Goal: Task Accomplishment & Management: Use online tool/utility

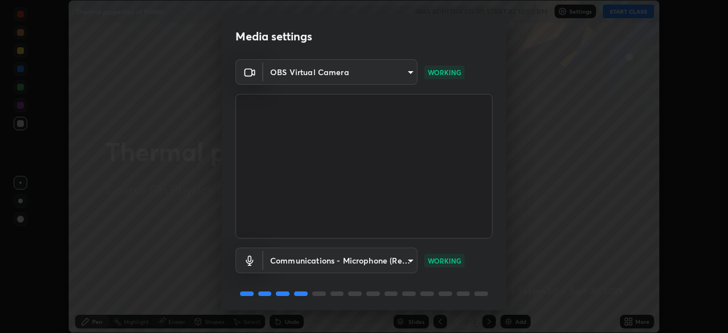
scroll to position [40, 0]
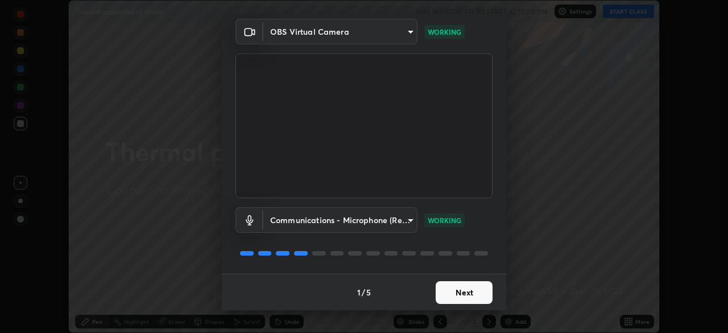
click at [468, 294] on button "Next" at bounding box center [463, 292] width 57 height 23
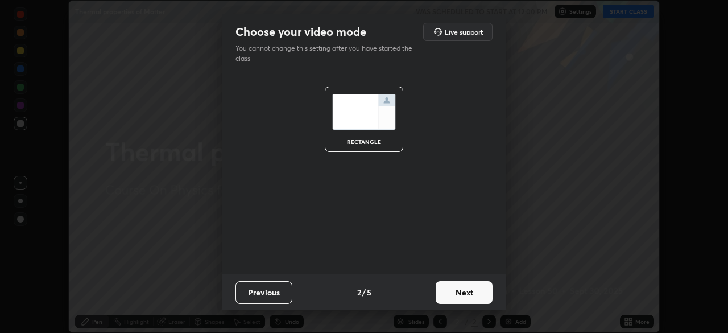
scroll to position [0, 0]
click at [467, 292] on button "Next" at bounding box center [463, 292] width 57 height 23
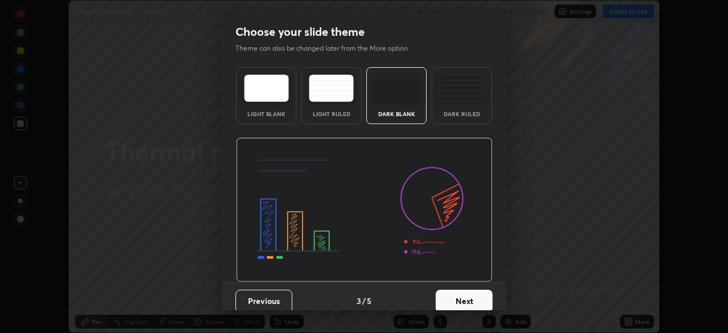
click at [469, 292] on button "Next" at bounding box center [463, 300] width 57 height 23
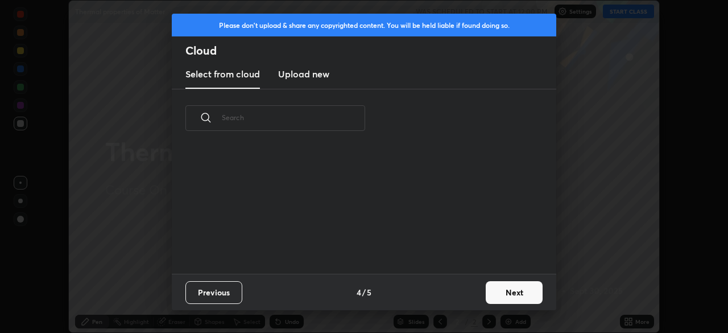
click at [499, 292] on button "Next" at bounding box center [513, 292] width 57 height 23
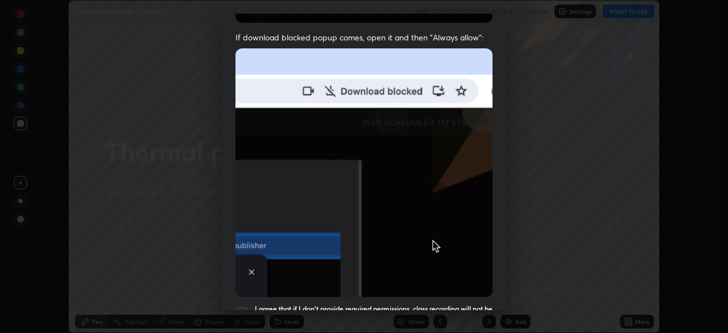
scroll to position [251, 0]
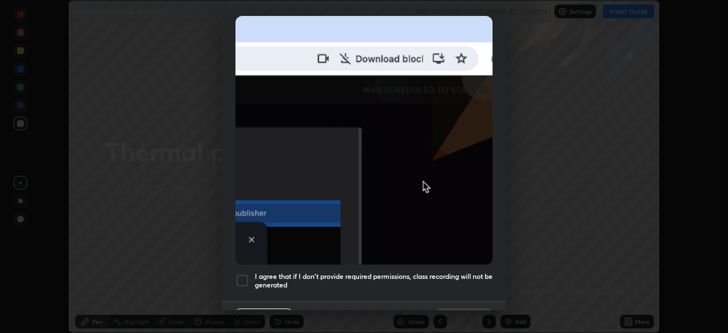
click at [241, 277] on div at bounding box center [242, 280] width 14 height 14
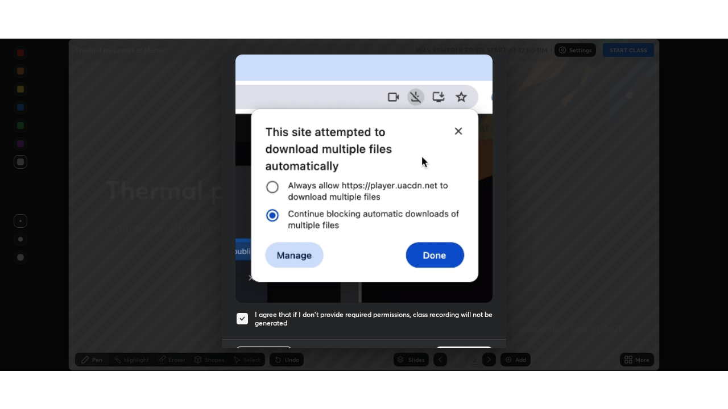
scroll to position [272, 0]
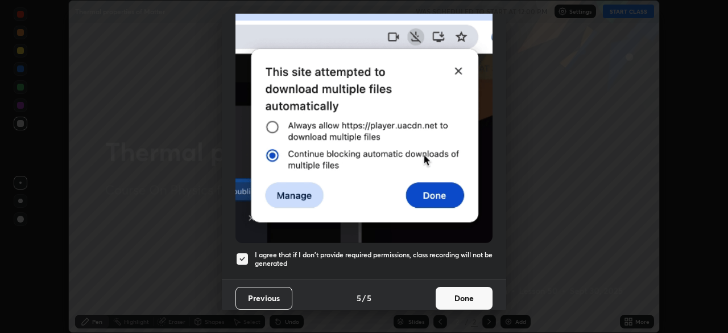
click at [475, 288] on button "Done" at bounding box center [463, 297] width 57 height 23
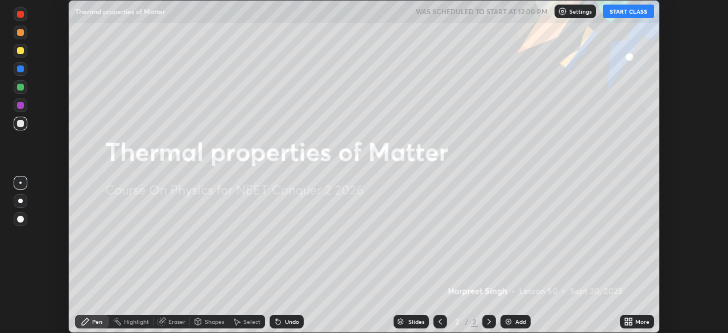
click at [622, 14] on button "START CLASS" at bounding box center [628, 12] width 51 height 14
click at [642, 322] on div "More" at bounding box center [642, 321] width 14 height 6
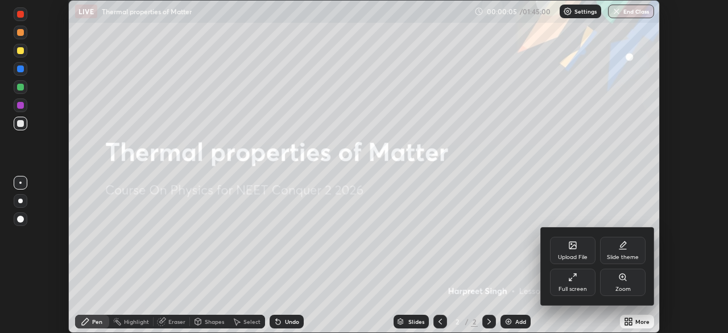
click at [570, 279] on icon at bounding box center [570, 278] width 3 height 3
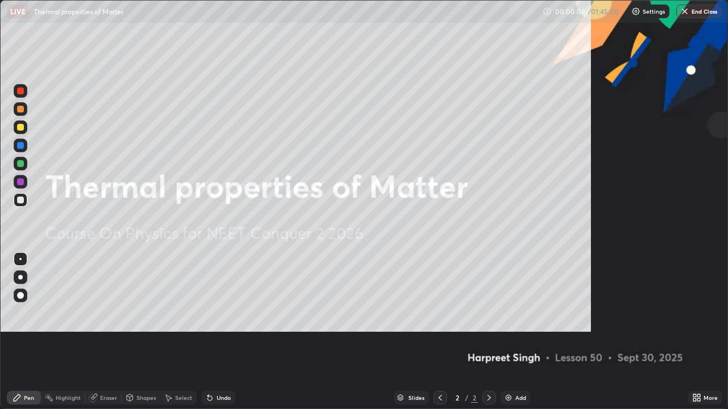
scroll to position [409, 728]
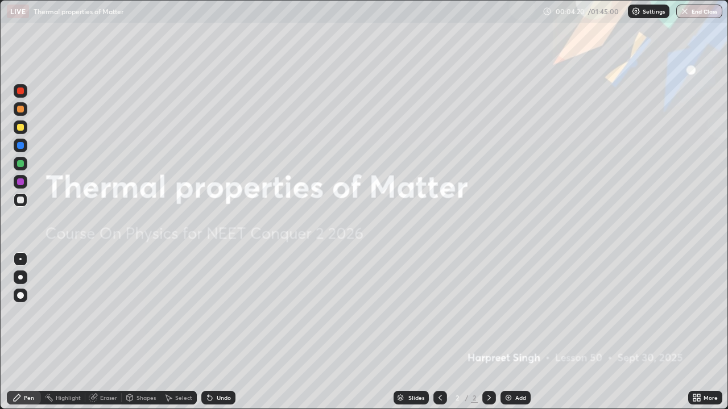
click at [518, 332] on div "Add" at bounding box center [520, 398] width 11 height 6
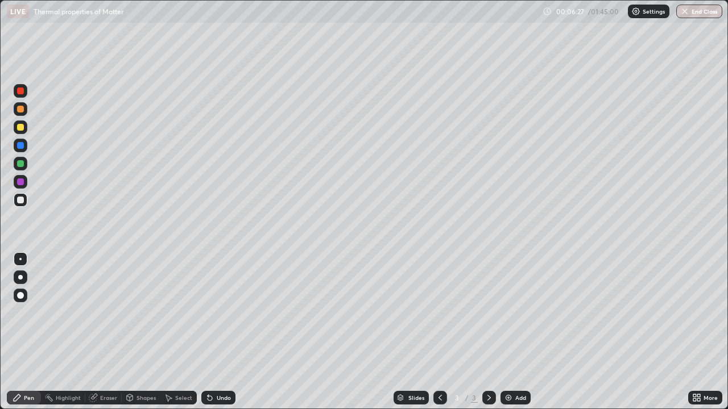
click at [24, 127] on div at bounding box center [21, 128] width 14 height 14
click at [22, 199] on div at bounding box center [20, 200] width 7 height 7
click at [107, 332] on div "Eraser" at bounding box center [108, 398] width 17 height 6
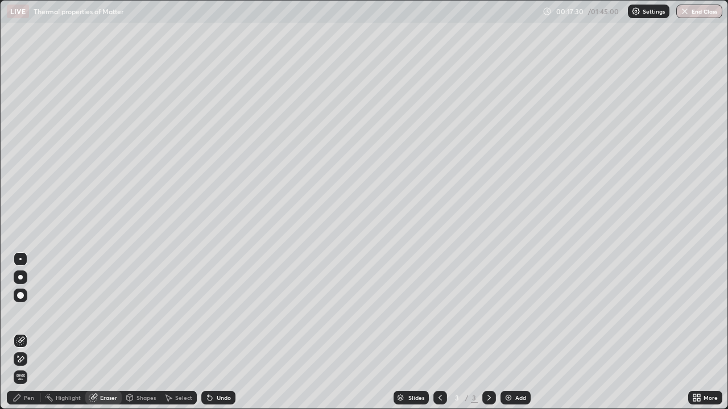
click at [31, 332] on div "Pen" at bounding box center [29, 398] width 10 height 6
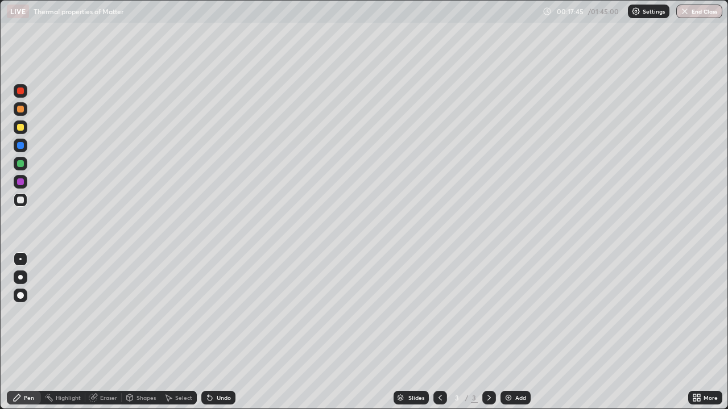
click at [20, 164] on div at bounding box center [20, 163] width 7 height 7
click at [20, 200] on div at bounding box center [20, 200] width 7 height 7
click at [114, 332] on div "Eraser" at bounding box center [108, 398] width 17 height 6
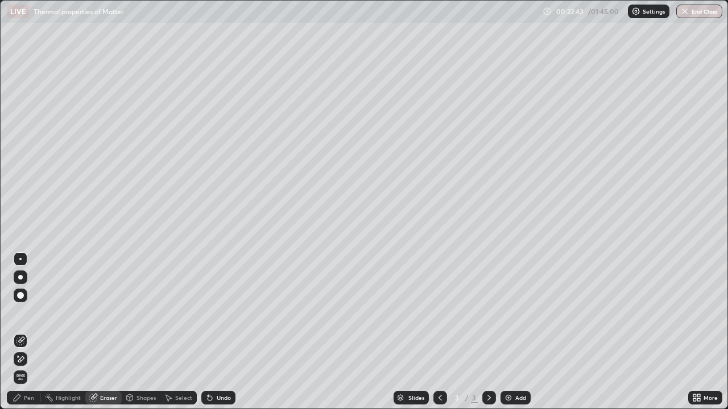
click at [35, 332] on div "Pen" at bounding box center [24, 398] width 34 height 14
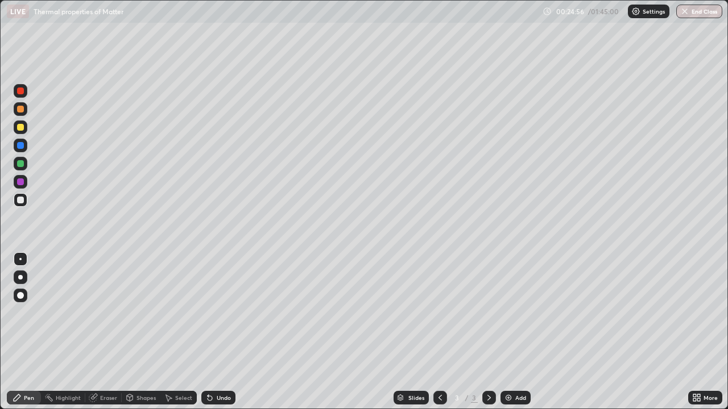
click at [111, 332] on div "Eraser" at bounding box center [108, 398] width 17 height 6
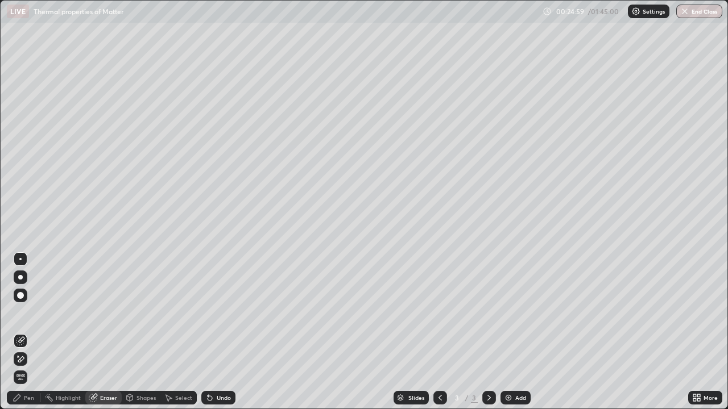
click at [26, 332] on div "Pen" at bounding box center [29, 398] width 10 height 6
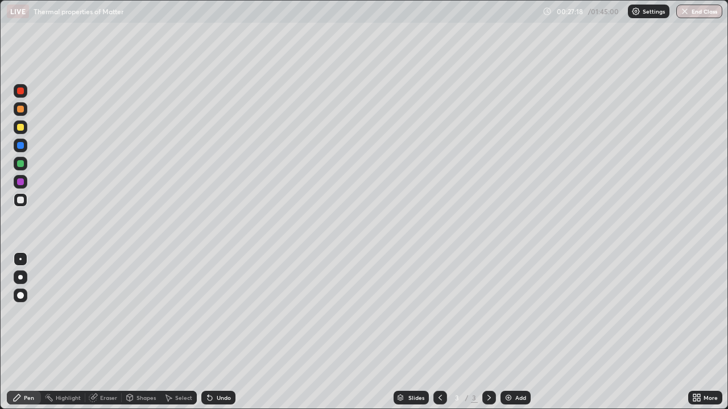
click at [518, 332] on div "Add" at bounding box center [520, 398] width 11 height 6
click at [20, 129] on div at bounding box center [20, 127] width 7 height 7
click at [109, 332] on div "Eraser" at bounding box center [108, 398] width 17 height 6
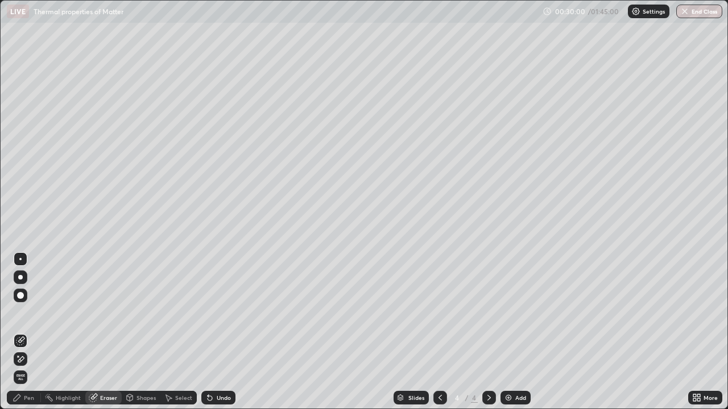
click at [29, 332] on div "Pen" at bounding box center [29, 398] width 10 height 6
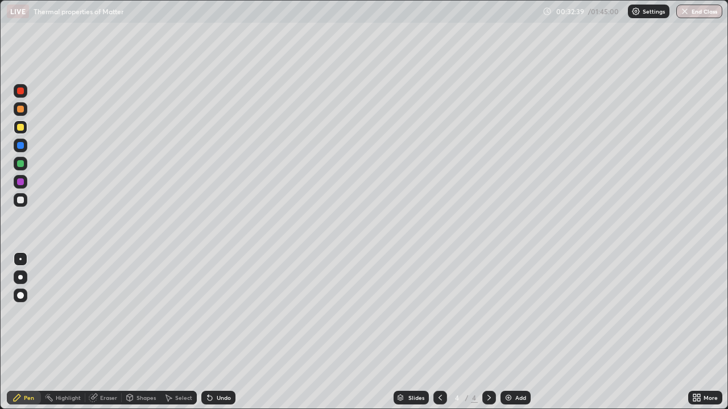
click at [111, 332] on div "Eraser" at bounding box center [103, 398] width 36 height 14
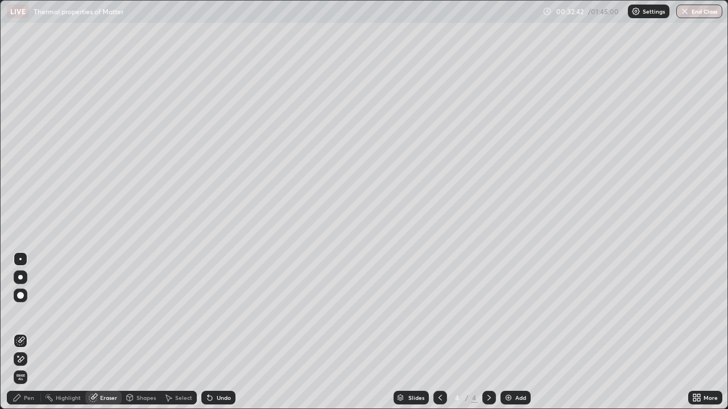
click at [35, 332] on div "Pen" at bounding box center [24, 398] width 34 height 14
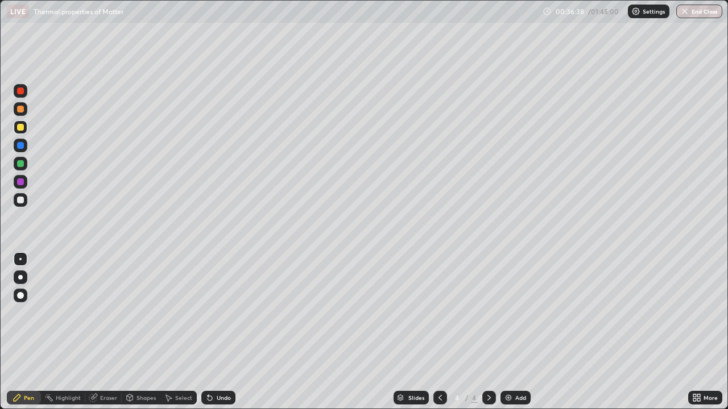
click at [20, 202] on div at bounding box center [20, 200] width 7 height 7
click at [518, 332] on div "Add" at bounding box center [520, 398] width 11 height 6
click at [20, 126] on div at bounding box center [20, 127] width 7 height 7
click at [108, 332] on div "Eraser" at bounding box center [108, 398] width 17 height 6
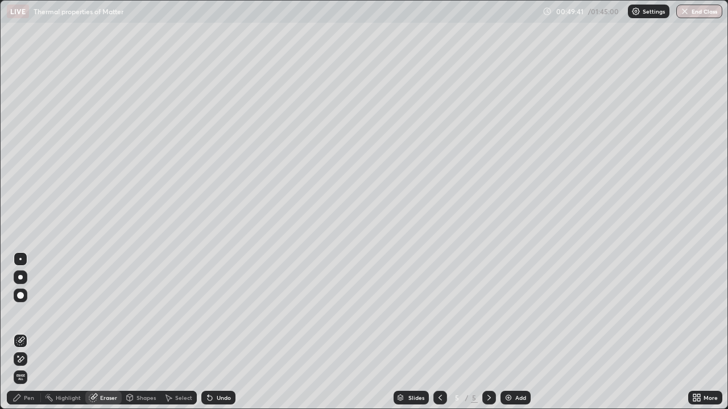
click at [30, 332] on div "Pen" at bounding box center [29, 398] width 10 height 6
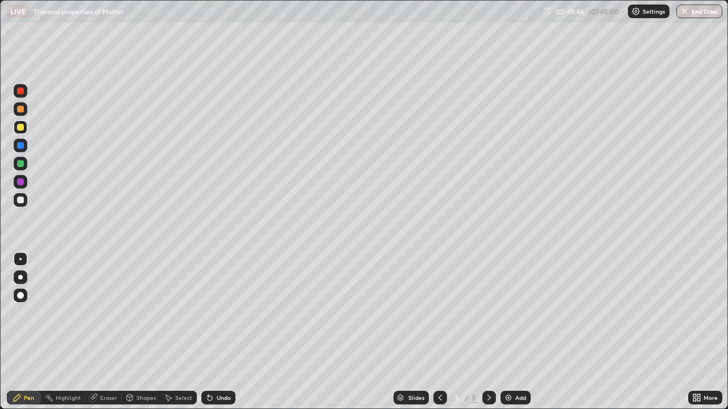
click at [101, 332] on div "Eraser" at bounding box center [103, 398] width 36 height 14
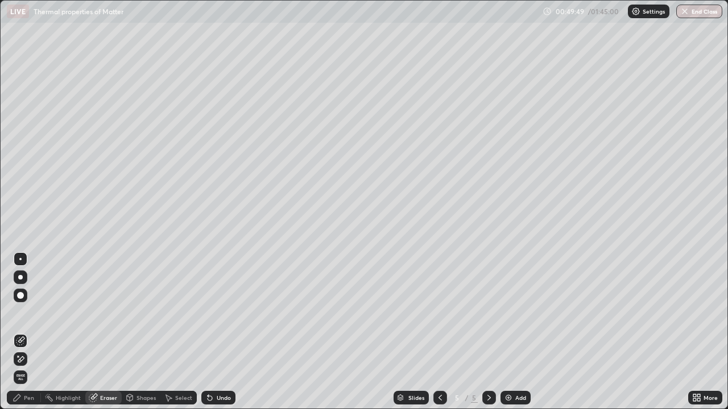
click at [26, 332] on div "Pen" at bounding box center [29, 398] width 10 height 6
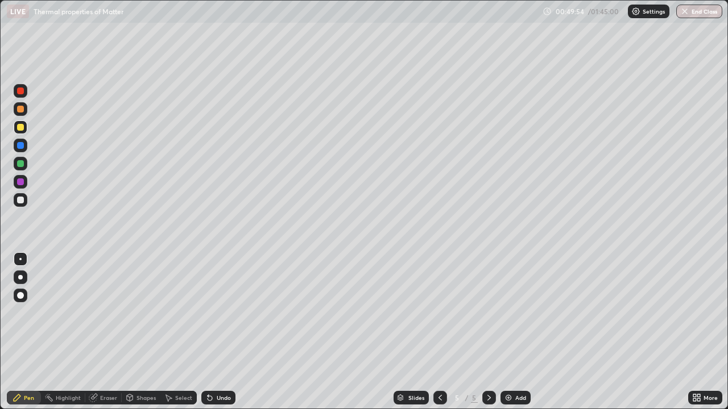
click at [113, 332] on div "Eraser" at bounding box center [108, 398] width 17 height 6
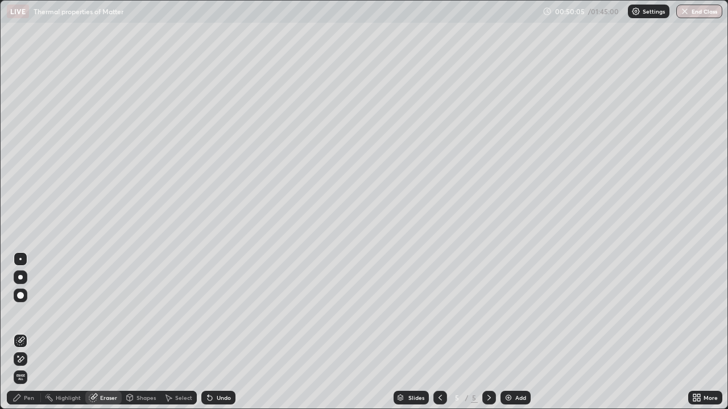
click at [38, 332] on div "Pen" at bounding box center [24, 398] width 34 height 14
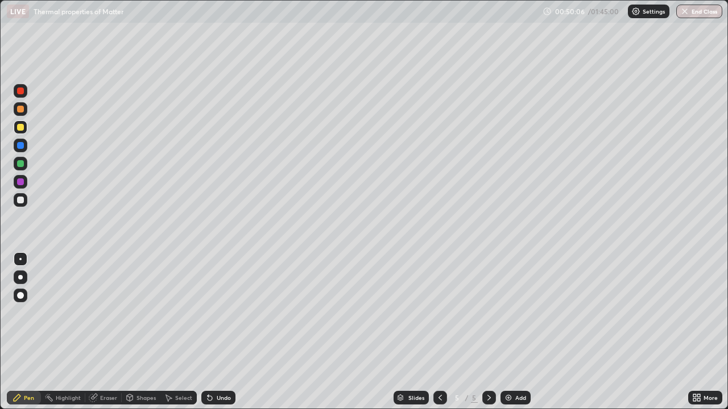
click at [21, 201] on div at bounding box center [20, 200] width 7 height 7
click at [28, 332] on div "Pen" at bounding box center [29, 398] width 10 height 6
click at [23, 199] on div at bounding box center [20, 200] width 7 height 7
click at [106, 332] on div "Eraser" at bounding box center [108, 398] width 17 height 6
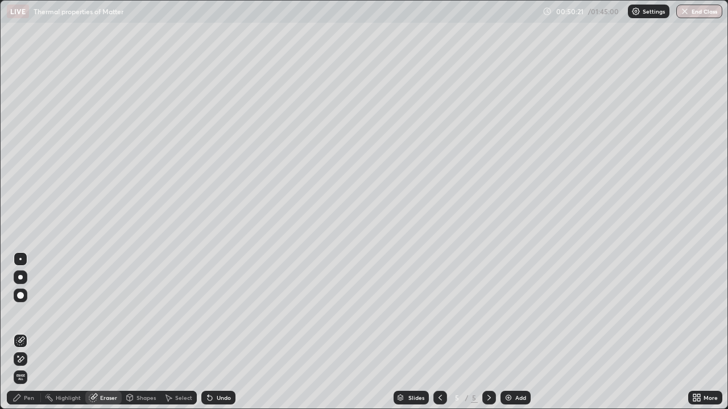
click at [26, 332] on div "Pen" at bounding box center [29, 398] width 10 height 6
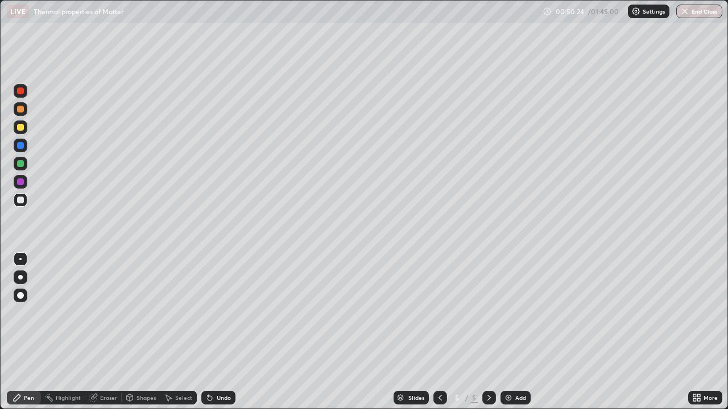
click at [107, 332] on div "Eraser" at bounding box center [103, 398] width 36 height 14
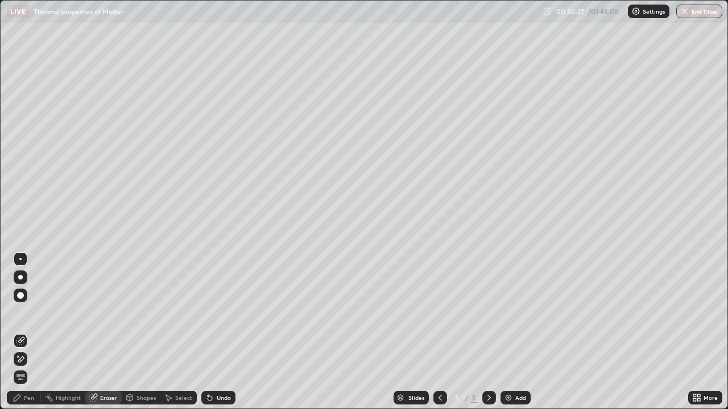
click at [29, 332] on div "Pen" at bounding box center [24, 398] width 34 height 14
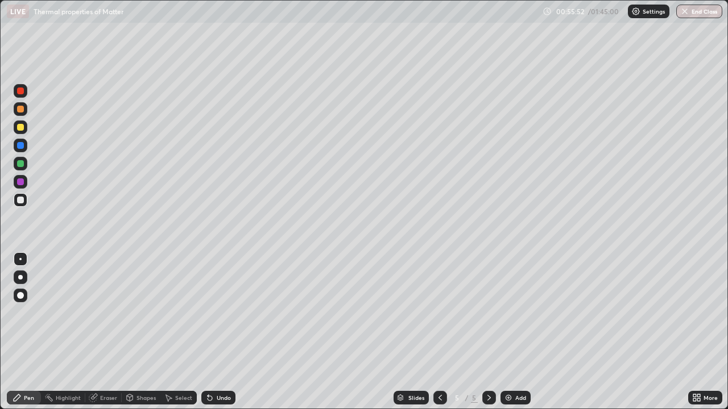
click at [518, 332] on div "Add" at bounding box center [520, 398] width 11 height 6
click at [20, 201] on div at bounding box center [20, 200] width 7 height 7
click at [111, 332] on div "Eraser" at bounding box center [108, 398] width 17 height 6
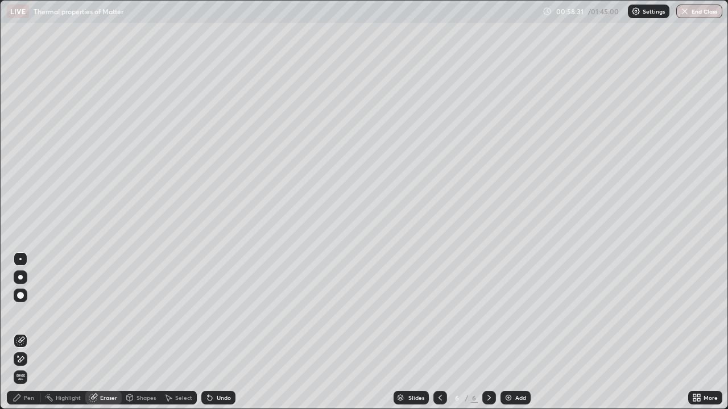
click at [32, 332] on div "Pen" at bounding box center [24, 398] width 34 height 14
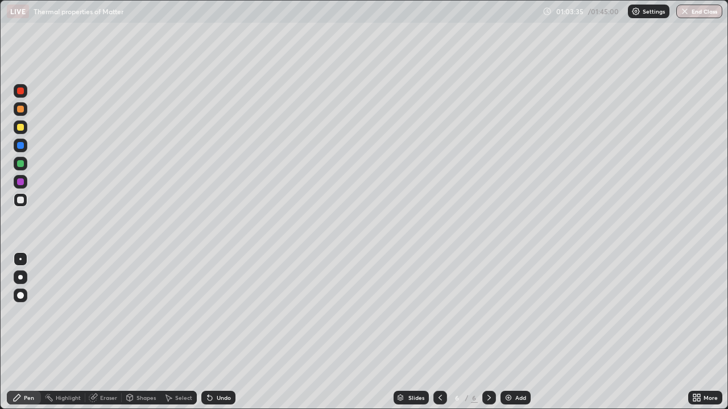
click at [518, 332] on div "Add" at bounding box center [520, 398] width 11 height 6
click at [21, 128] on div at bounding box center [20, 127] width 7 height 7
click at [489, 332] on icon at bounding box center [488, 397] width 9 height 9
click at [439, 332] on icon at bounding box center [439, 397] width 9 height 9
click at [488, 332] on icon at bounding box center [488, 397] width 9 height 9
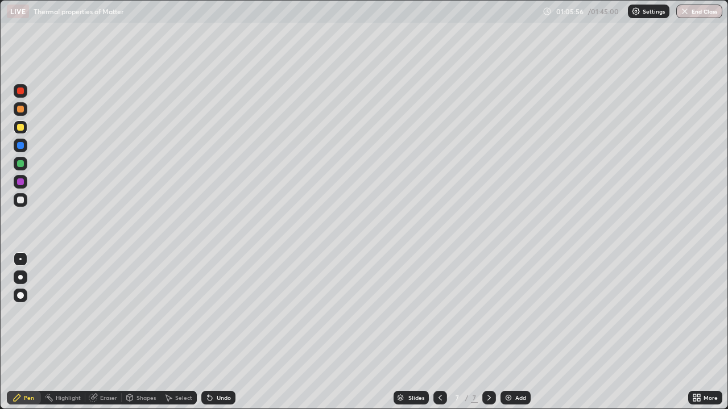
click at [103, 332] on div "Eraser" at bounding box center [103, 398] width 36 height 14
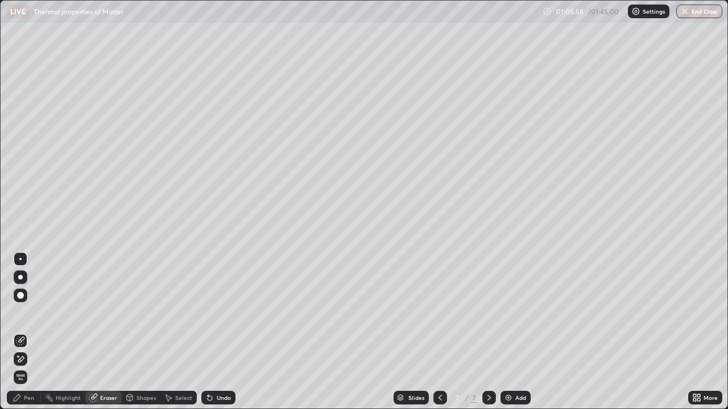
click at [29, 332] on div "Pen" at bounding box center [24, 398] width 34 height 23
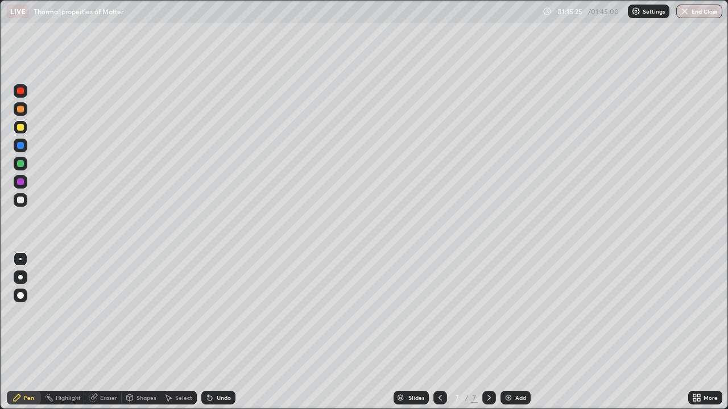
click at [520, 332] on div "Add" at bounding box center [520, 398] width 11 height 6
click at [21, 201] on div at bounding box center [20, 200] width 7 height 7
click at [107, 332] on div "Eraser" at bounding box center [108, 398] width 17 height 6
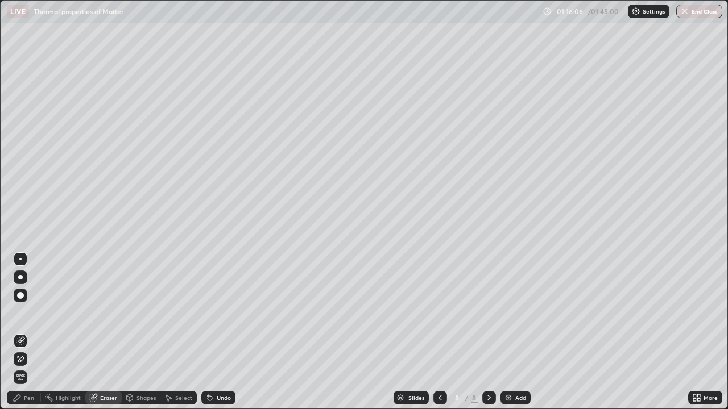
click at [34, 332] on div "Pen" at bounding box center [24, 398] width 34 height 14
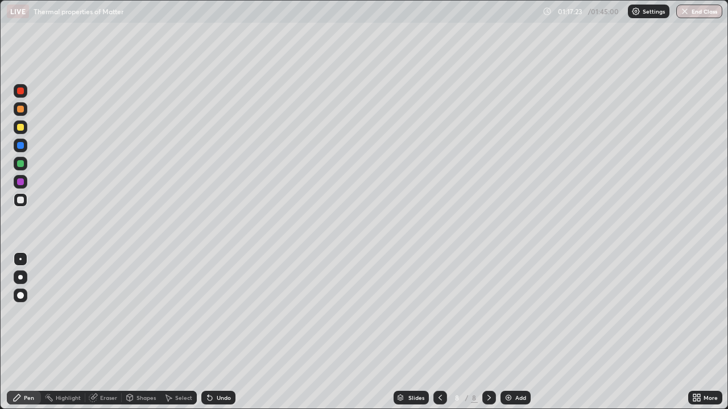
click at [22, 202] on div at bounding box center [20, 200] width 7 height 7
click at [102, 332] on div "Eraser" at bounding box center [108, 398] width 17 height 6
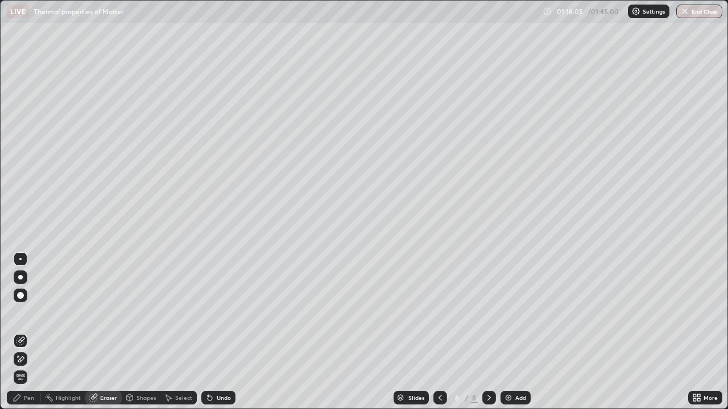
click at [32, 332] on div "Pen" at bounding box center [29, 398] width 10 height 6
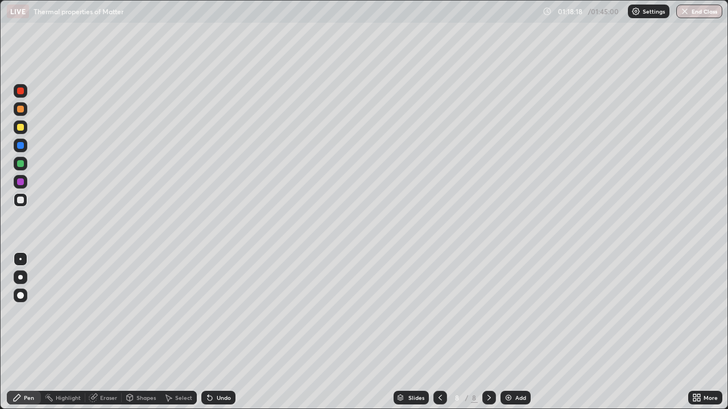
click at [22, 129] on div at bounding box center [20, 127] width 7 height 7
click at [106, 332] on div "Eraser" at bounding box center [108, 398] width 17 height 6
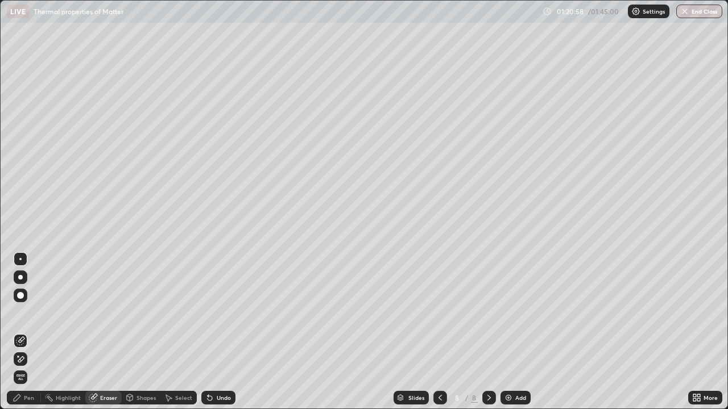
click at [31, 332] on div "Pen" at bounding box center [29, 398] width 10 height 6
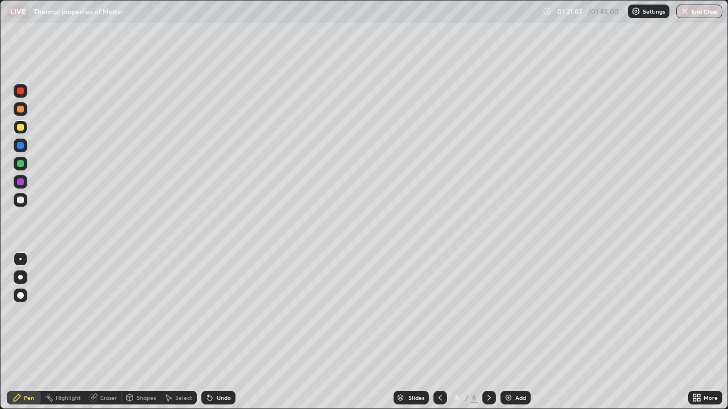
click at [106, 332] on div "Eraser" at bounding box center [103, 398] width 36 height 14
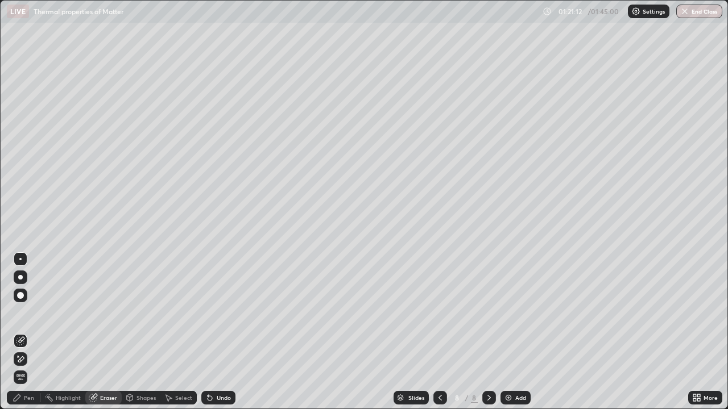
click at [34, 332] on div "Pen" at bounding box center [24, 398] width 34 height 14
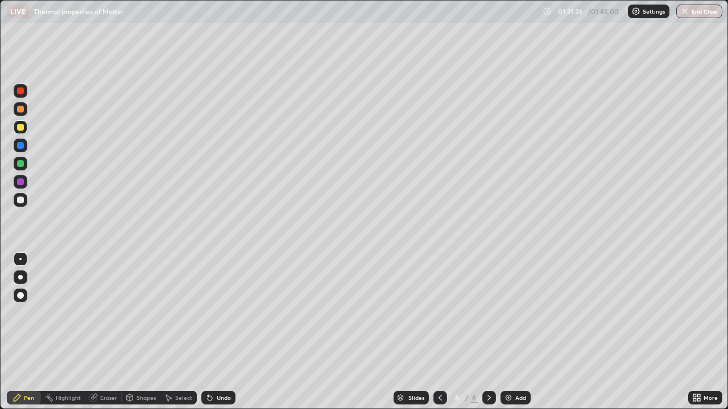
click at [110, 332] on div "Eraser" at bounding box center [108, 398] width 17 height 6
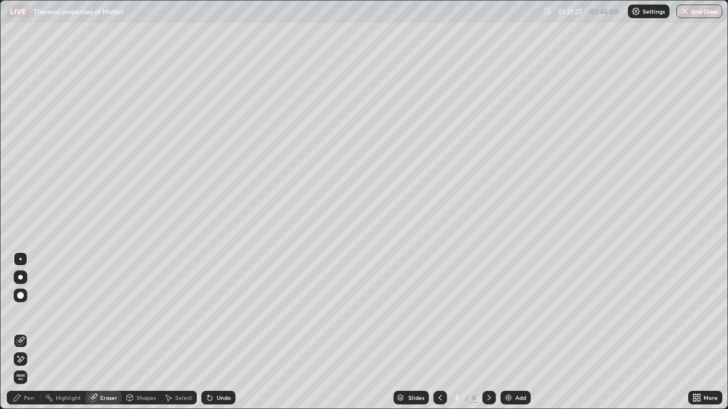
click at [35, 332] on div "Pen" at bounding box center [24, 398] width 34 height 14
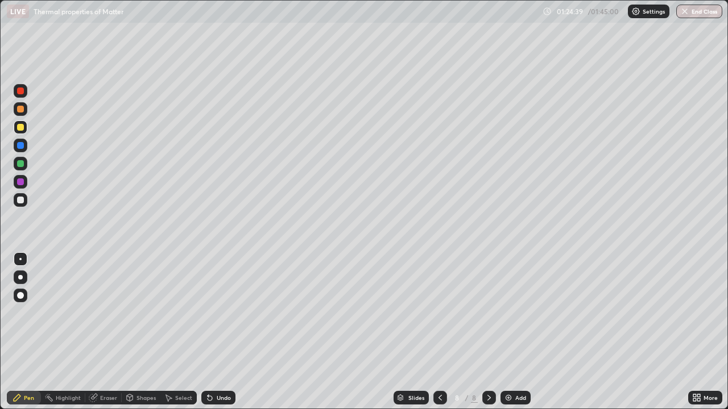
click at [22, 199] on div at bounding box center [20, 200] width 7 height 7
click at [515, 332] on div "Add" at bounding box center [520, 398] width 11 height 6
click at [20, 128] on div at bounding box center [20, 127] width 7 height 7
click at [21, 161] on div at bounding box center [20, 163] width 7 height 7
click at [23, 201] on div at bounding box center [20, 200] width 7 height 7
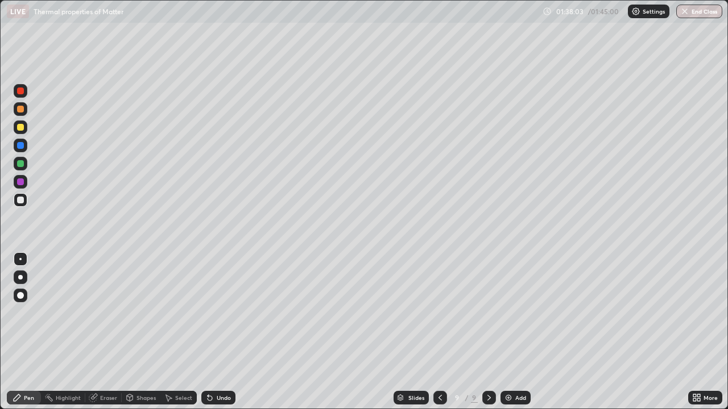
click at [107, 332] on div "Eraser" at bounding box center [108, 398] width 17 height 6
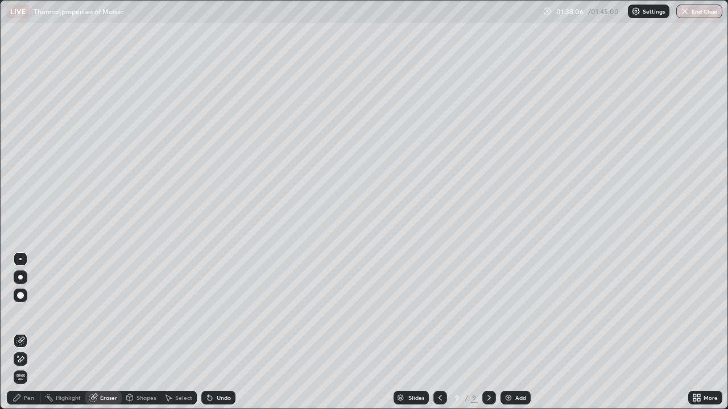
click at [35, 332] on div "Pen" at bounding box center [24, 398] width 34 height 14
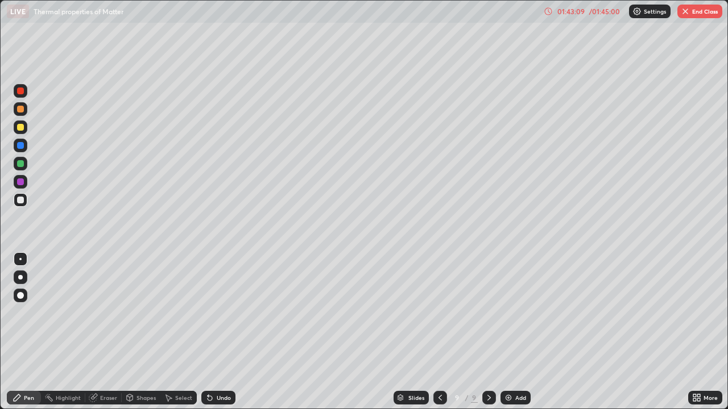
click at [520, 332] on div "Add" at bounding box center [520, 398] width 11 height 6
click at [21, 126] on div at bounding box center [20, 127] width 7 height 7
click at [22, 203] on div at bounding box center [20, 200] width 7 height 7
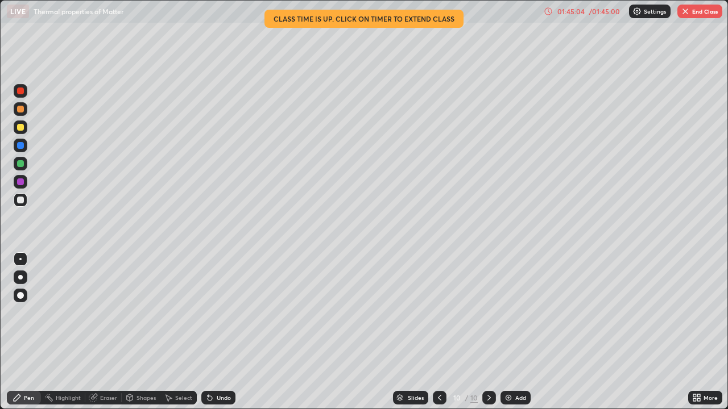
click at [610, 13] on div "/ 01:45:00" at bounding box center [604, 11] width 35 height 7
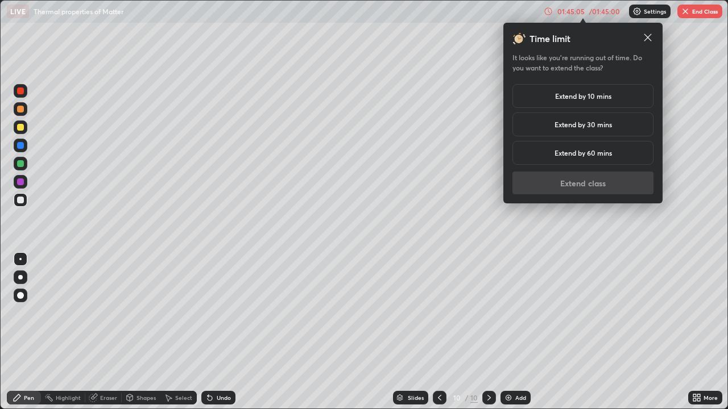
click at [603, 94] on h5 "Extend by 10 mins" at bounding box center [583, 96] width 56 height 10
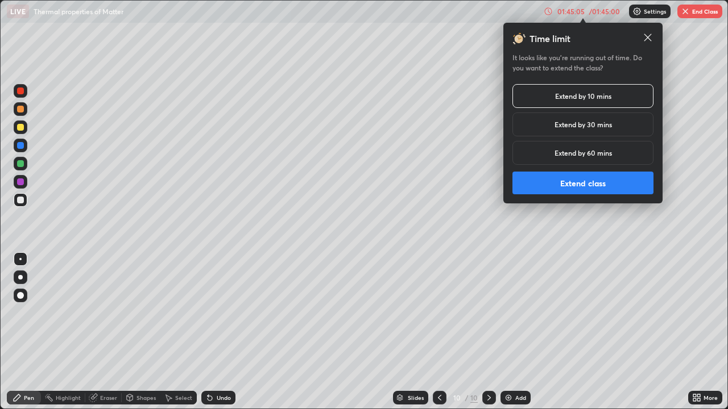
click at [595, 182] on button "Extend class" at bounding box center [582, 183] width 141 height 23
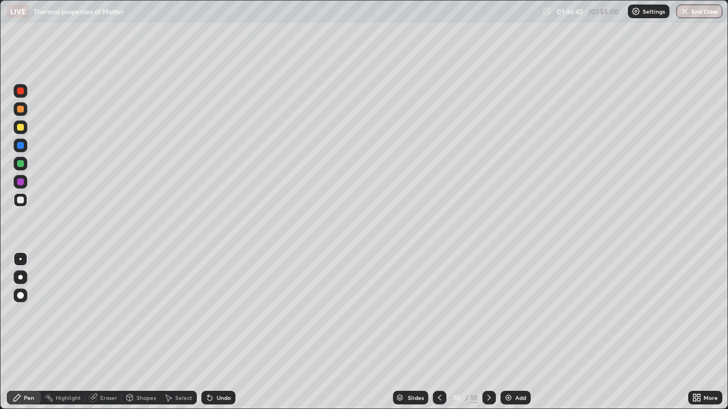
click at [20, 128] on div at bounding box center [20, 127] width 7 height 7
click at [23, 201] on div at bounding box center [20, 200] width 7 height 7
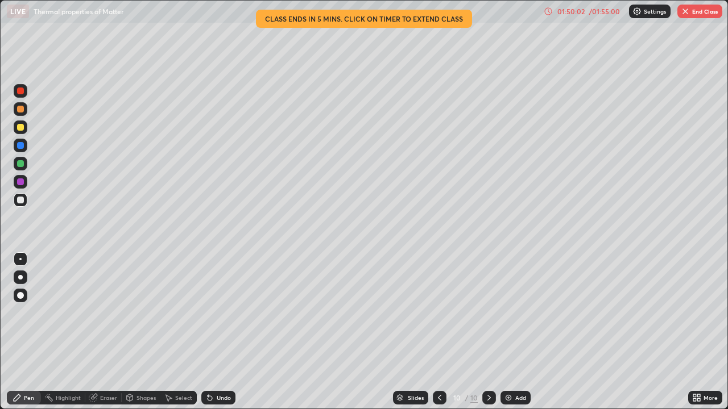
click at [106, 332] on div "Eraser" at bounding box center [108, 398] width 17 height 6
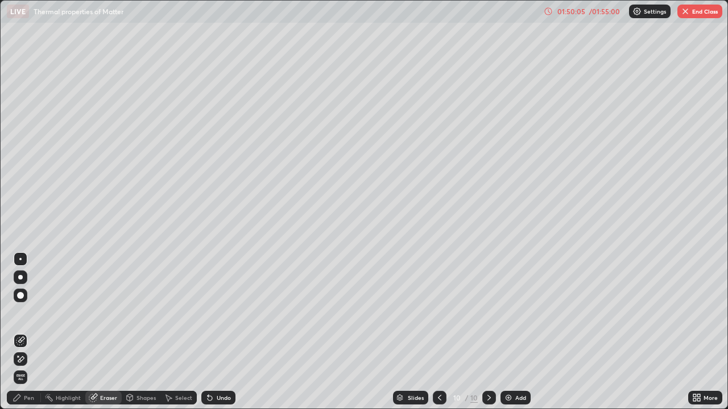
click at [33, 332] on div "Pen" at bounding box center [29, 398] width 10 height 6
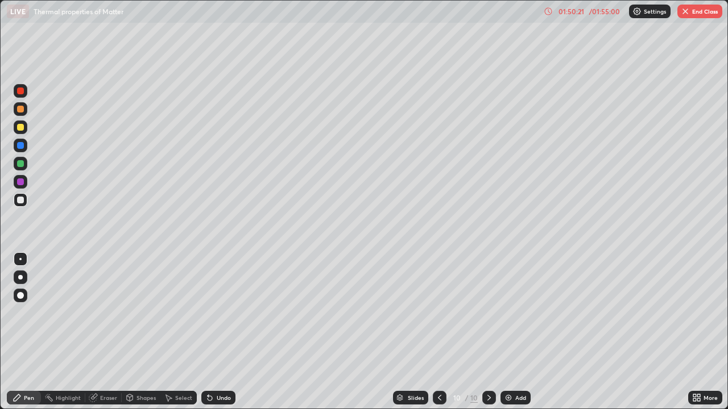
click at [111, 332] on div "Eraser" at bounding box center [108, 398] width 17 height 6
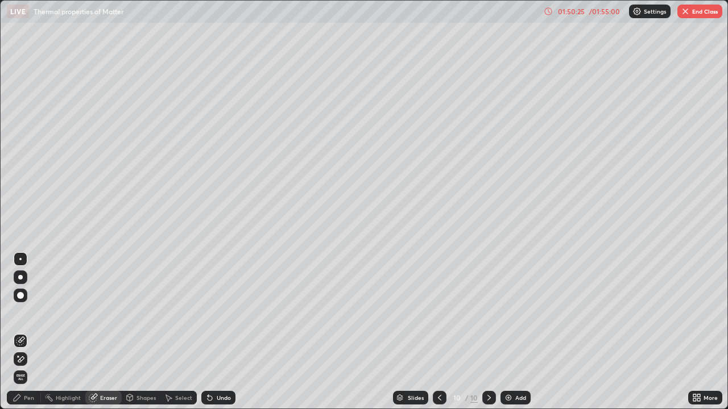
click at [23, 332] on div "Pen" at bounding box center [24, 398] width 34 height 14
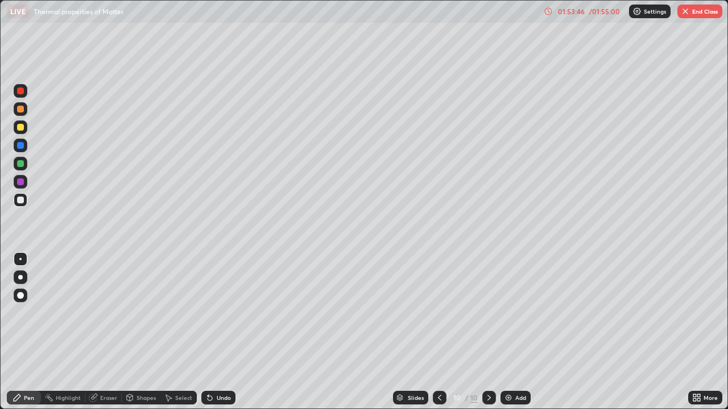
click at [519, 332] on div "Add" at bounding box center [520, 398] width 11 height 6
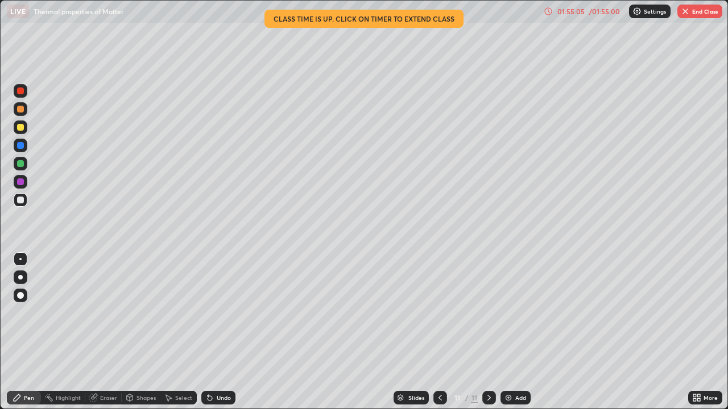
click at [604, 12] on div "/ 01:55:00" at bounding box center [604, 11] width 35 height 7
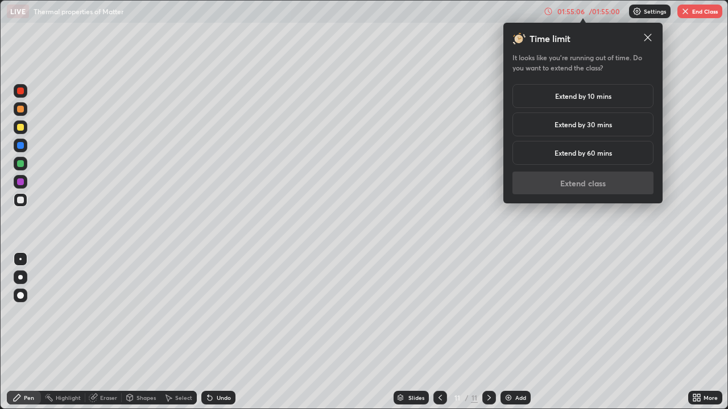
click at [601, 95] on h5 "Extend by 10 mins" at bounding box center [583, 96] width 56 height 10
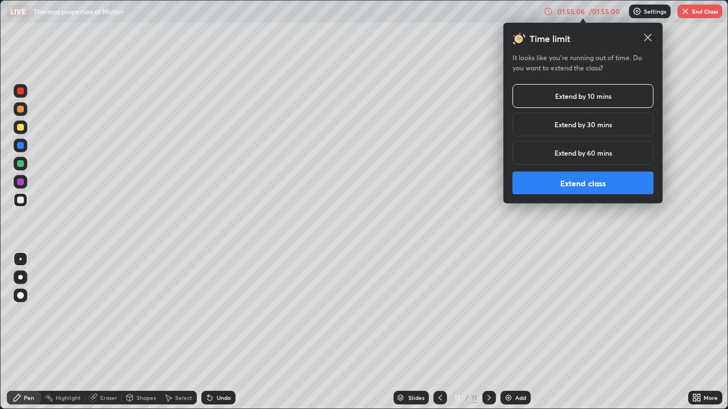
click at [596, 178] on button "Extend class" at bounding box center [582, 183] width 141 height 23
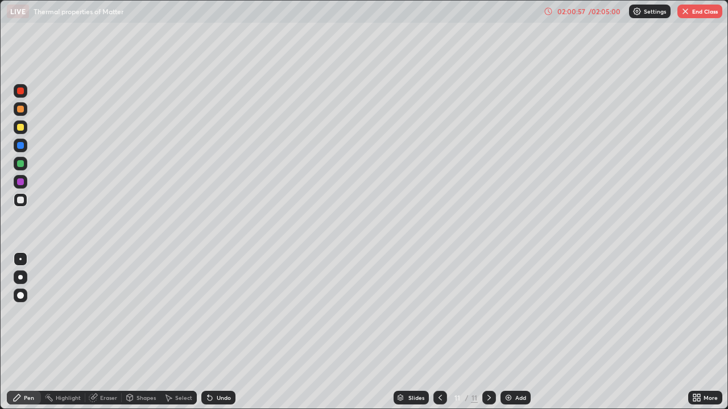
click at [438, 332] on icon at bounding box center [439, 398] width 3 height 6
click at [488, 332] on icon at bounding box center [488, 397] width 9 height 9
click at [487, 332] on icon at bounding box center [488, 397] width 9 height 9
click at [696, 13] on button "End Class" at bounding box center [699, 12] width 45 height 14
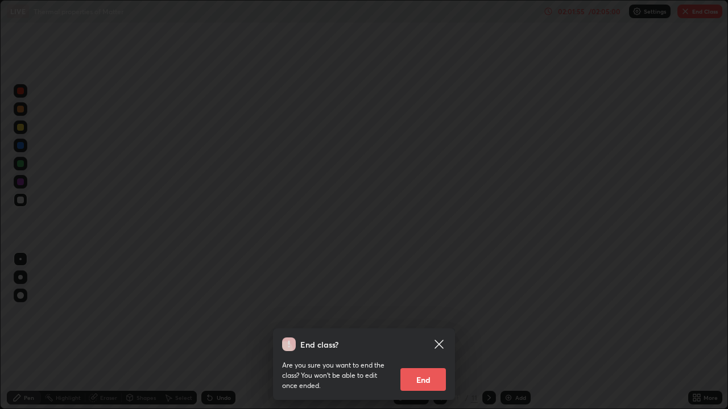
click at [433, 332] on button "End" at bounding box center [422, 379] width 45 height 23
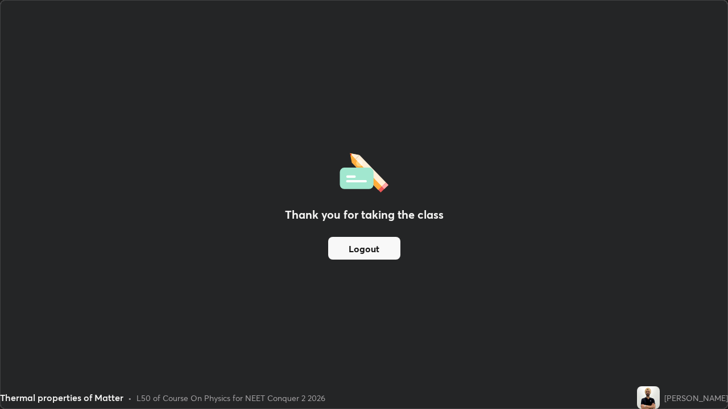
click at [376, 247] on button "Logout" at bounding box center [364, 248] width 72 height 23
